Goal: Navigation & Orientation: Find specific page/section

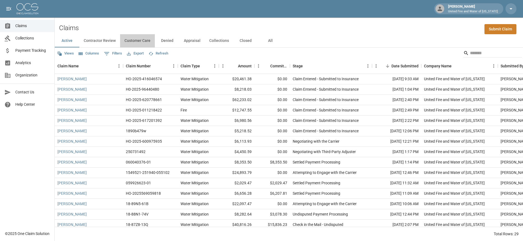
click at [150, 41] on button "Customer Care" at bounding box center [137, 40] width 35 height 13
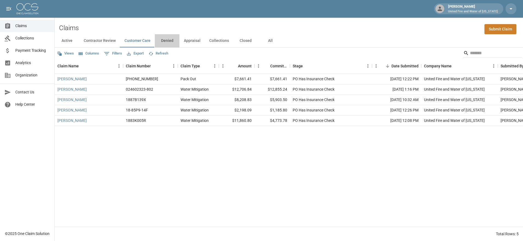
click at [166, 42] on button "Denied" at bounding box center [167, 40] width 25 height 13
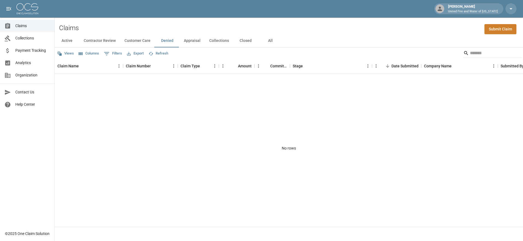
click at [188, 42] on button "Appraisal" at bounding box center [191, 40] width 25 height 13
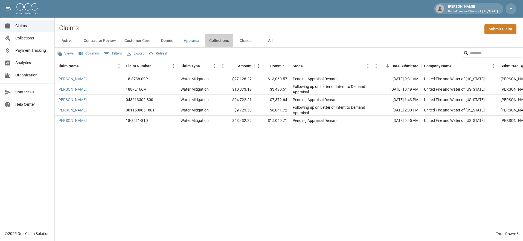
click at [217, 40] on button "Collections" at bounding box center [219, 40] width 28 height 13
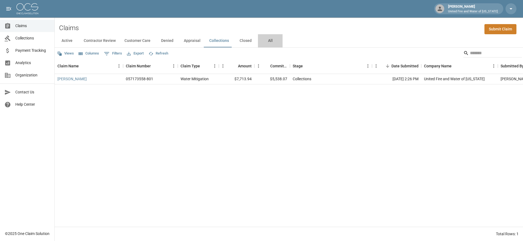
click at [267, 39] on button "All" at bounding box center [270, 40] width 25 height 13
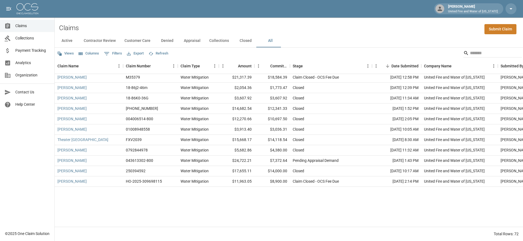
scroll to position [235, 0]
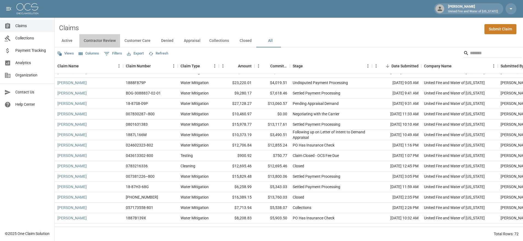
click at [101, 39] on button "Contractor Review" at bounding box center [99, 40] width 41 height 13
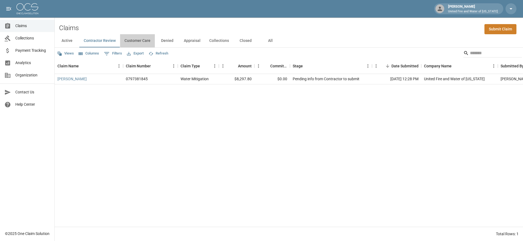
click at [139, 41] on button "Customer Care" at bounding box center [137, 40] width 35 height 13
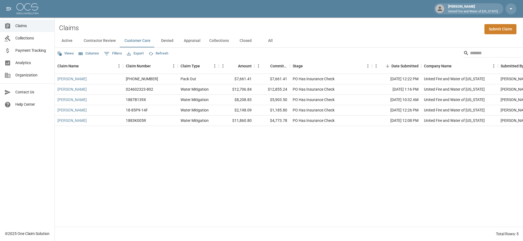
click at [165, 42] on button "Denied" at bounding box center [167, 40] width 25 height 13
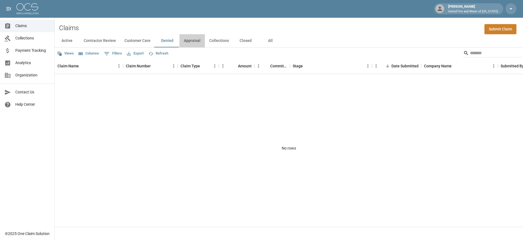
click at [187, 43] on button "Appraisal" at bounding box center [191, 40] width 25 height 13
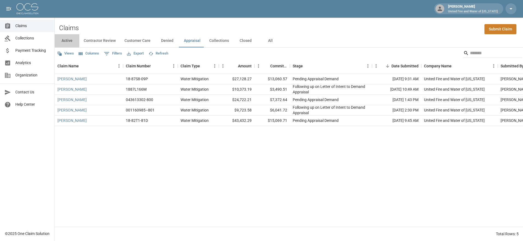
click at [70, 38] on button "Active" at bounding box center [67, 40] width 25 height 13
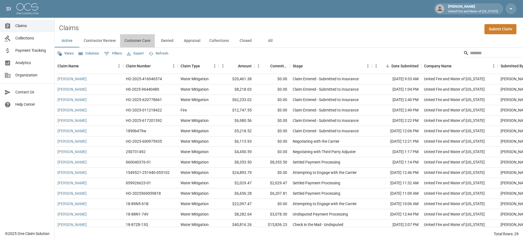
click at [138, 42] on button "Customer Care" at bounding box center [137, 40] width 35 height 13
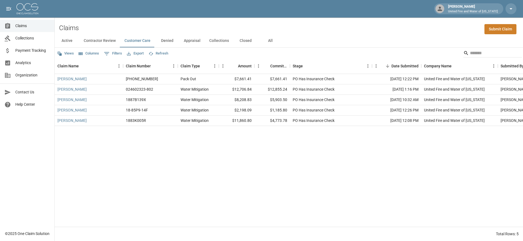
click at [170, 41] on button "Denied" at bounding box center [167, 40] width 25 height 13
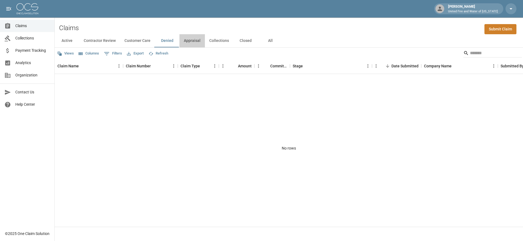
click at [192, 39] on button "Appraisal" at bounding box center [191, 40] width 25 height 13
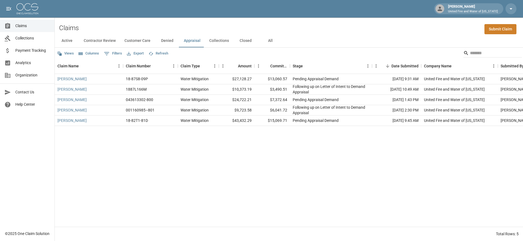
click at [222, 39] on button "Collections" at bounding box center [219, 40] width 28 height 13
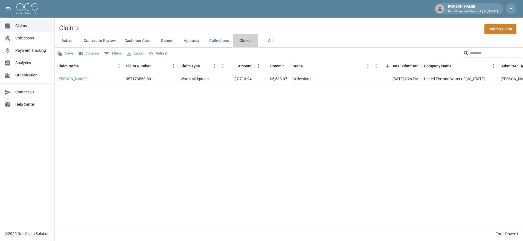
click at [252, 40] on button "Closed" at bounding box center [245, 40] width 25 height 13
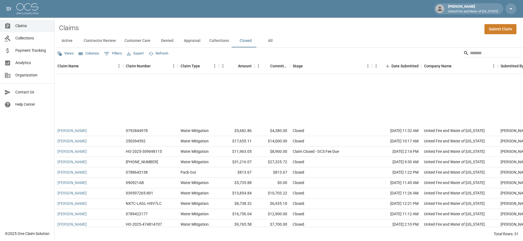
scroll to position [174, 0]
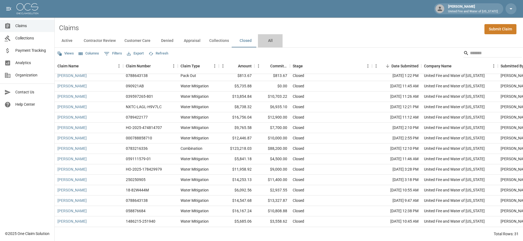
click at [266, 40] on button "All" at bounding box center [270, 40] width 25 height 13
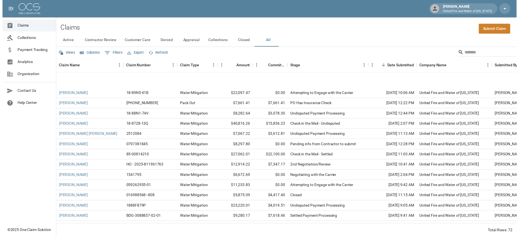
scroll to position [146, 0]
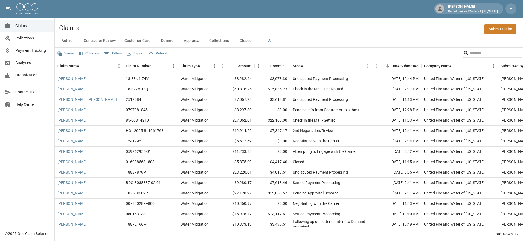
click at [69, 91] on link "[PERSON_NAME]" at bounding box center [71, 88] width 29 height 5
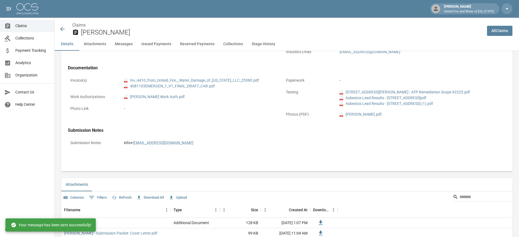
scroll to position [182, 0]
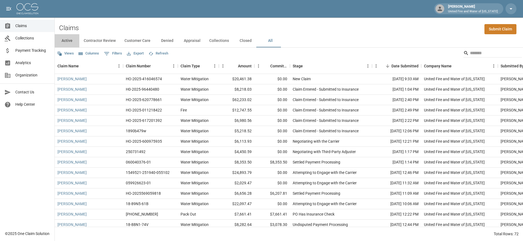
click at [64, 39] on button "Active" at bounding box center [67, 40] width 25 height 13
click at [489, 50] on input "Search" at bounding box center [492, 53] width 44 height 9
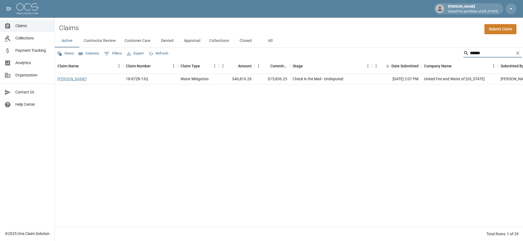
type input "******"
click at [69, 80] on link "[PERSON_NAME]" at bounding box center [71, 78] width 29 height 5
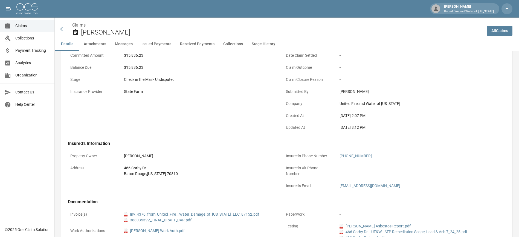
scroll to position [340, 0]
